Goal: Ask a question: Seek information or help from site administrators or community

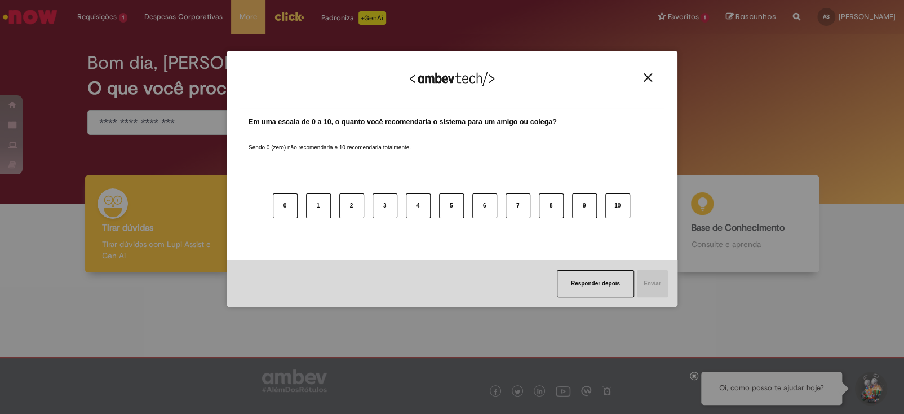
click at [644, 75] on img "Close" at bounding box center [648, 77] width 8 height 8
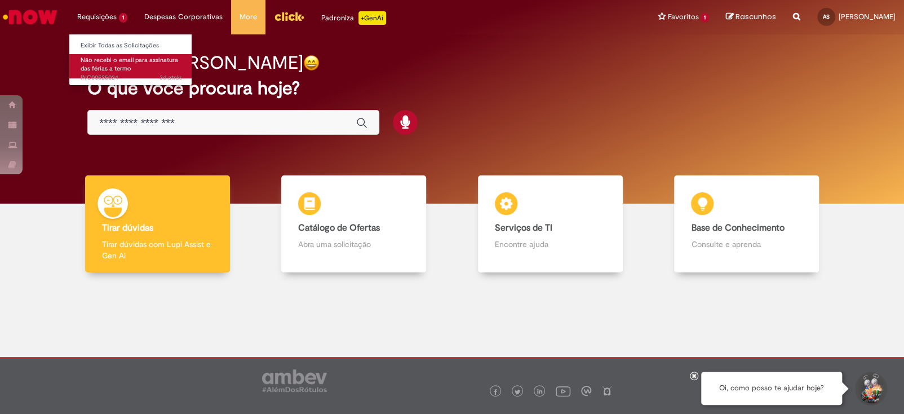
click at [130, 56] on span "Não recebi o email para assinatura das férias a termo" at bounding box center [130, 64] width 98 height 17
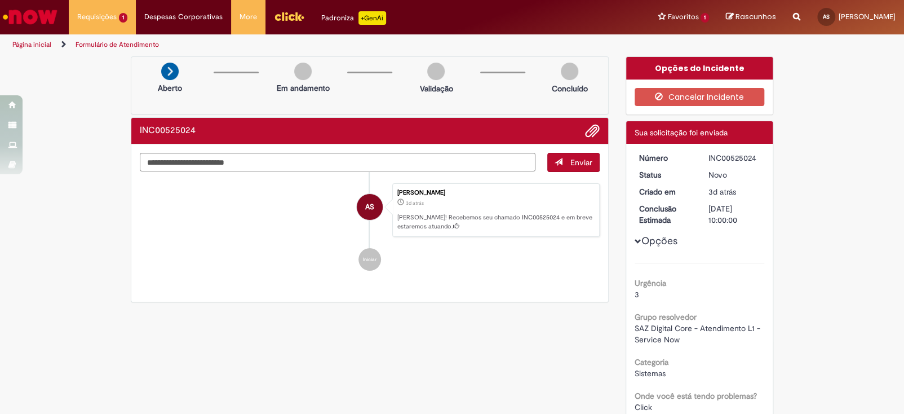
click at [733, 154] on div "INC00525024" at bounding box center [734, 157] width 52 height 11
copy dd "INC00525024"
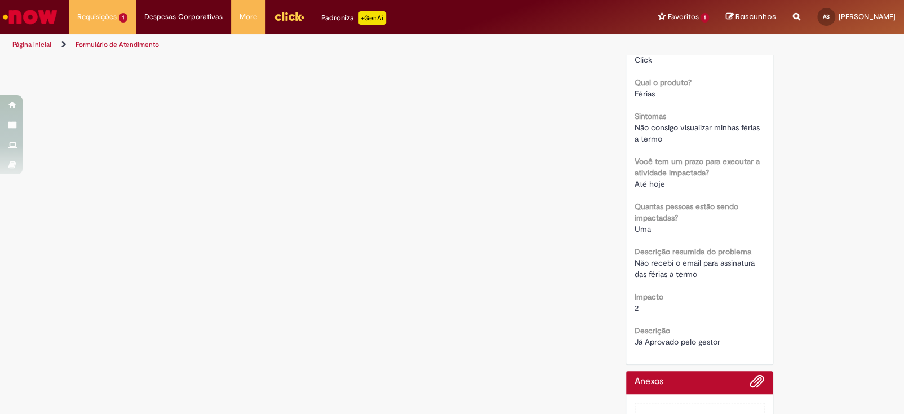
scroll to position [341, 0]
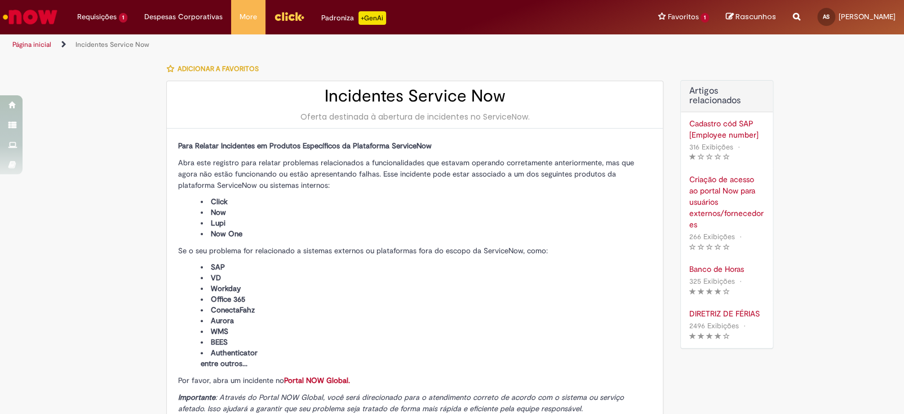
type input "**********"
type input "****"
click at [388, 94] on h2 "Incidentes Service Now" at bounding box center [415, 96] width 474 height 19
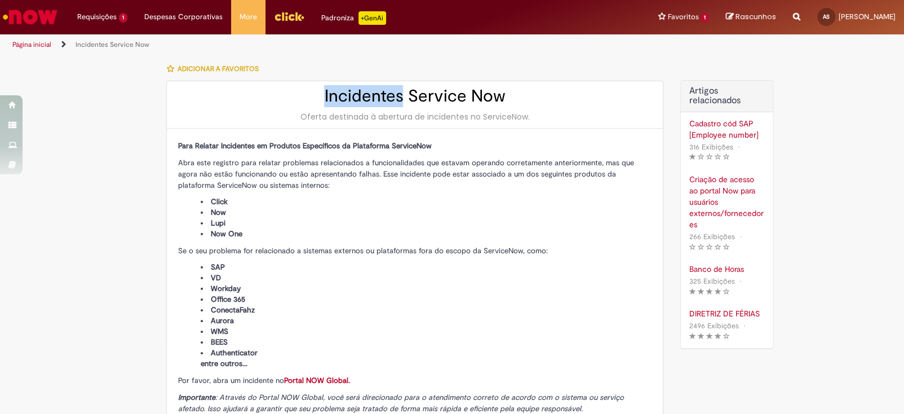
click at [388, 94] on h2 "Incidentes Service Now" at bounding box center [415, 96] width 474 height 19
click at [544, 200] on li "Click" at bounding box center [426, 201] width 451 height 11
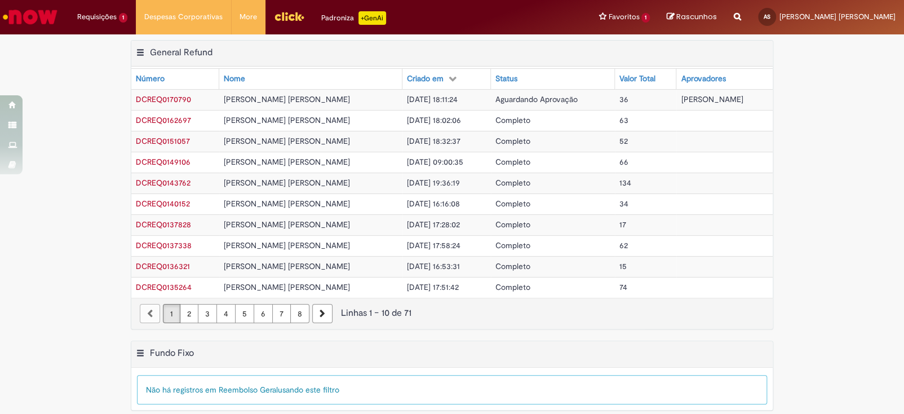
click at [276, 10] on img "Menu Cabeçalho" at bounding box center [289, 16] width 30 height 17
